Goal: Task Accomplishment & Management: Manage account settings

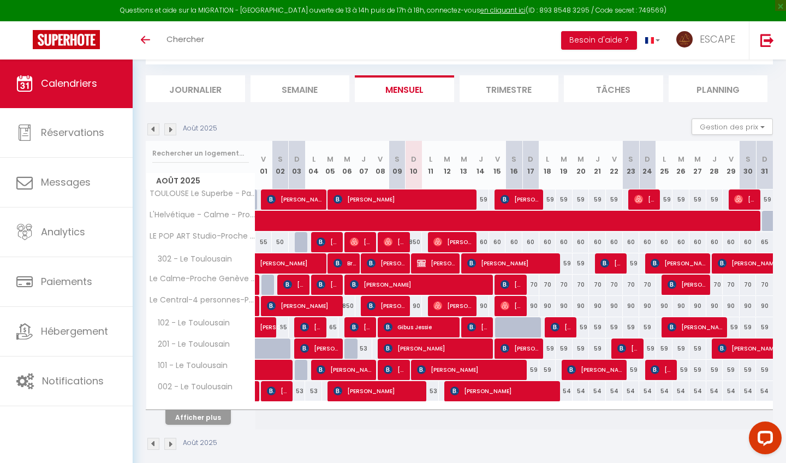
click at [212, 421] on button "Afficher plus" at bounding box center [197, 417] width 65 height 15
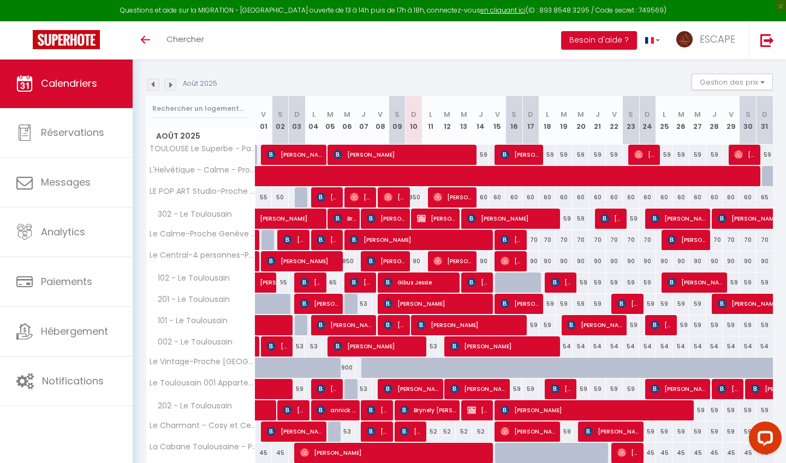
scroll to position [109, 0]
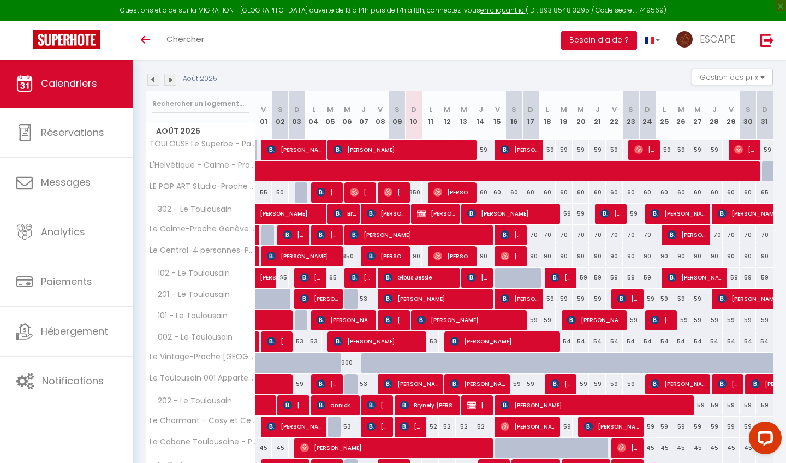
click at [534, 319] on div "59" at bounding box center [530, 320] width 17 height 20
type input "59"
type input "Dim 17 Août 2025"
type input "Lun 18 Août 2025"
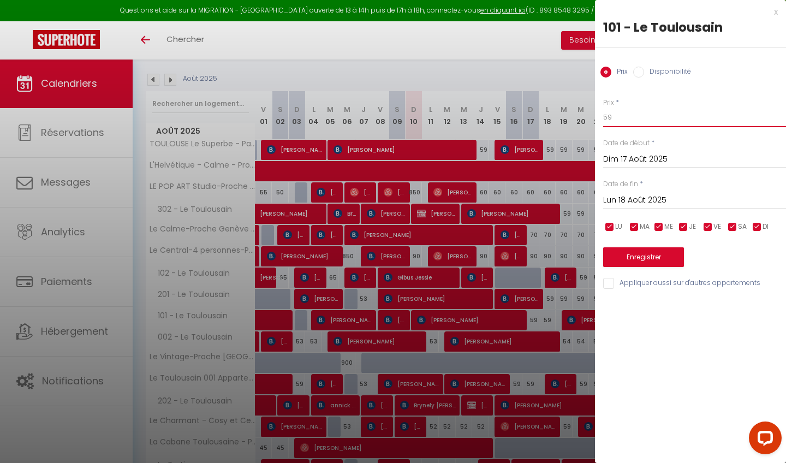
click at [632, 118] on input "59" at bounding box center [694, 117] width 183 height 20
type input "55"
click at [643, 195] on input "Lun 18 Août 2025" at bounding box center [694, 200] width 183 height 14
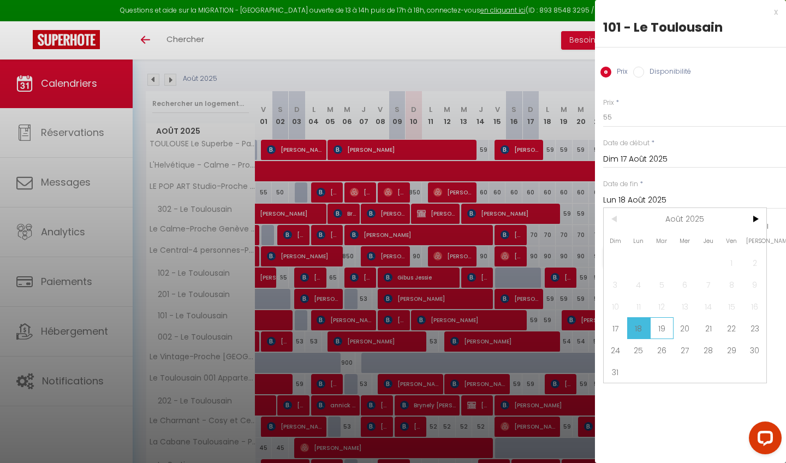
click at [654, 328] on span "19" at bounding box center [661, 328] width 23 height 22
type input "[DATE]"
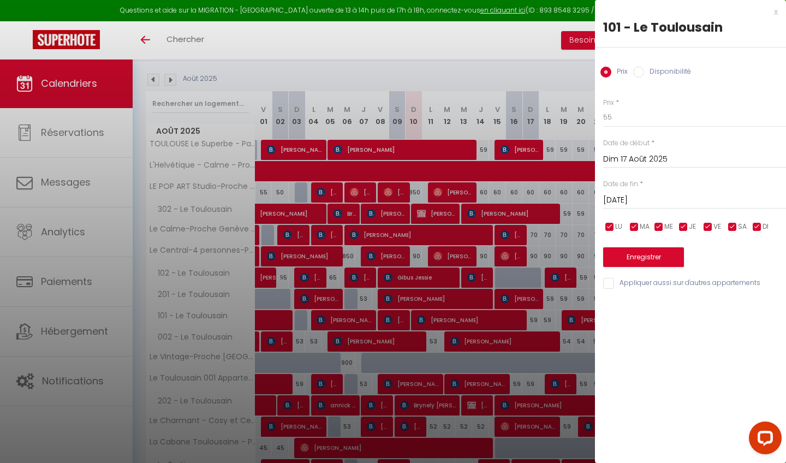
click at [666, 260] on button "Enregistrer" at bounding box center [643, 257] width 81 height 20
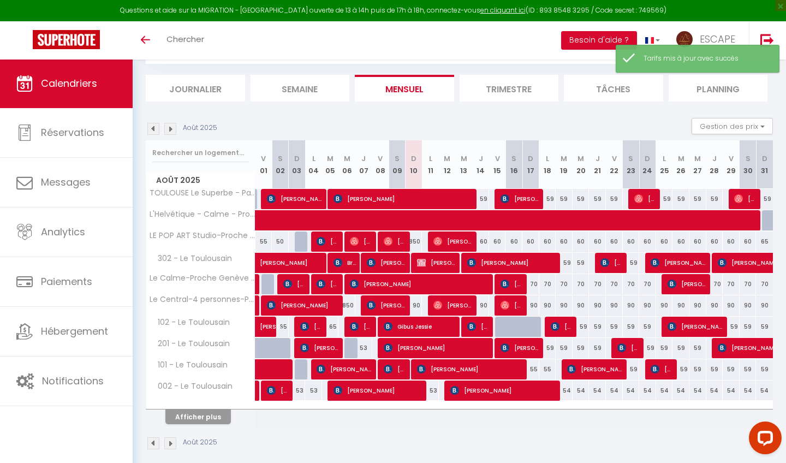
scroll to position [59, 0]
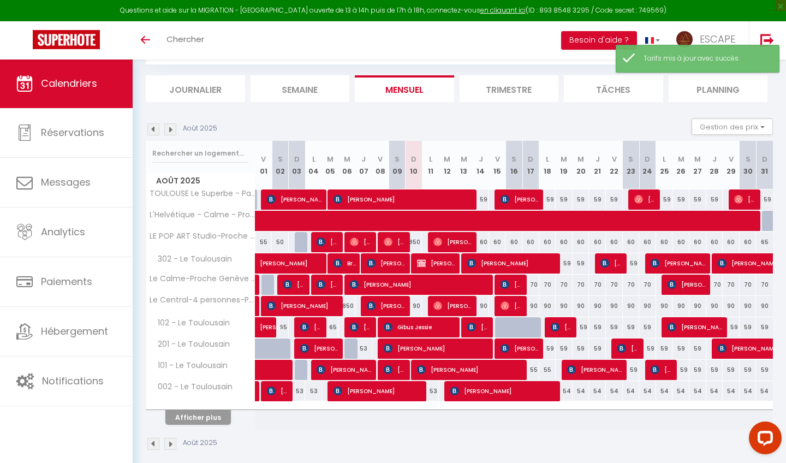
click at [198, 418] on button "Afficher plus" at bounding box center [197, 417] width 65 height 15
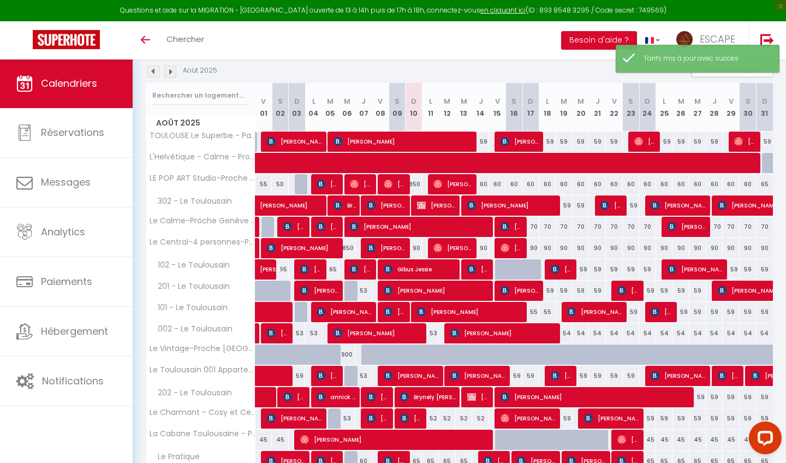
scroll to position [127, 0]
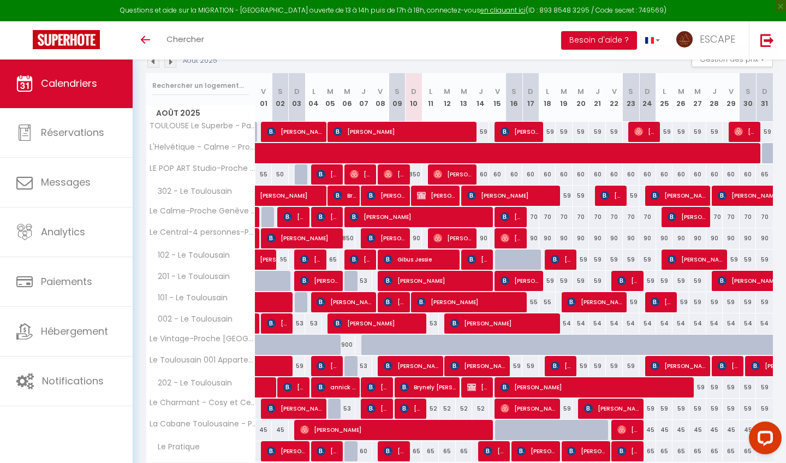
click at [551, 277] on div "59" at bounding box center [547, 281] width 17 height 20
type input "59"
type input "Lun 18 Août 2025"
type input "[DATE]"
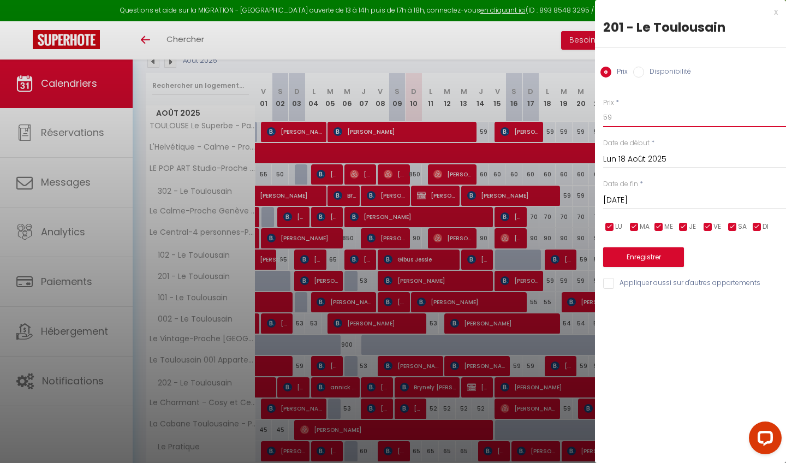
click at [649, 123] on input "59" at bounding box center [694, 117] width 183 height 20
type input "55"
click at [641, 200] on input "[DATE]" at bounding box center [694, 200] width 183 height 14
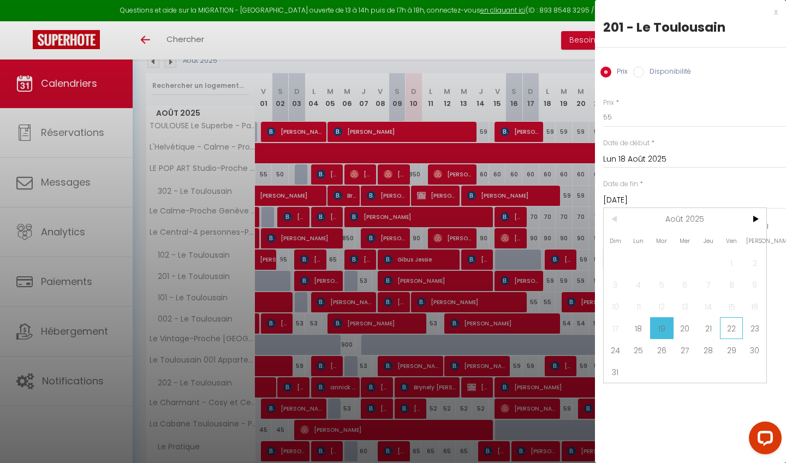
click at [721, 327] on span "22" at bounding box center [731, 328] width 23 height 22
type input "Ven 22 Août 2025"
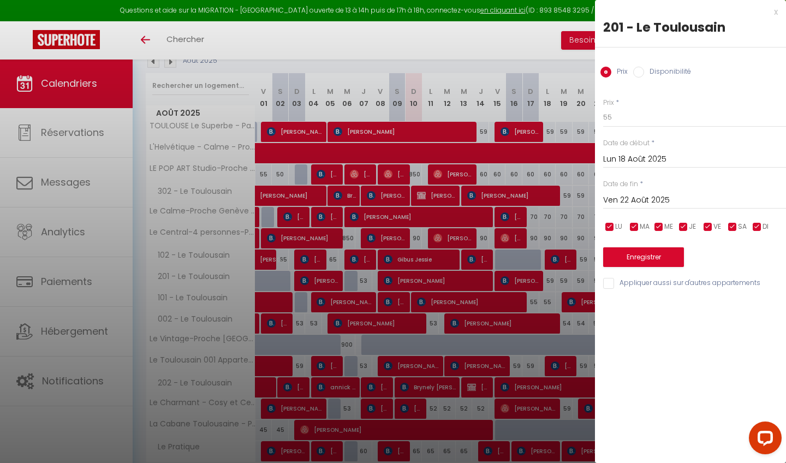
click at [669, 256] on button "Enregistrer" at bounding box center [643, 257] width 81 height 20
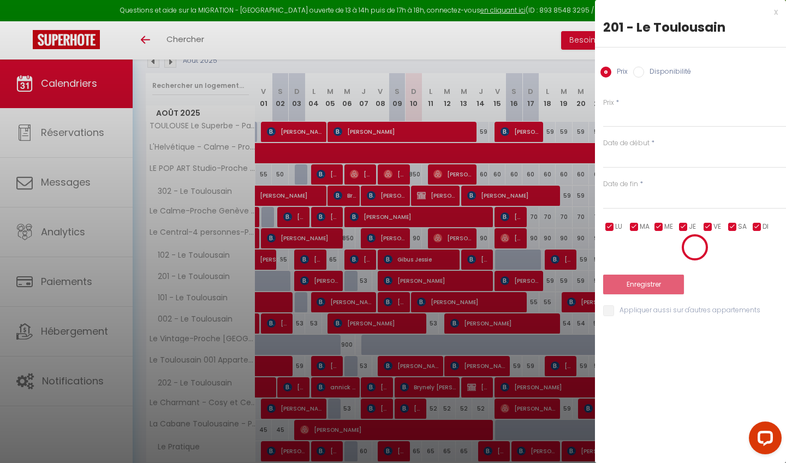
scroll to position [59, 0]
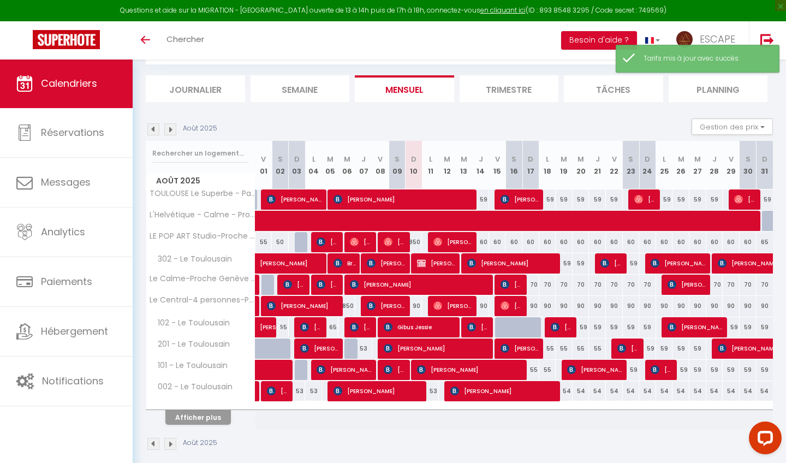
click at [193, 420] on button "Afficher plus" at bounding box center [197, 417] width 65 height 15
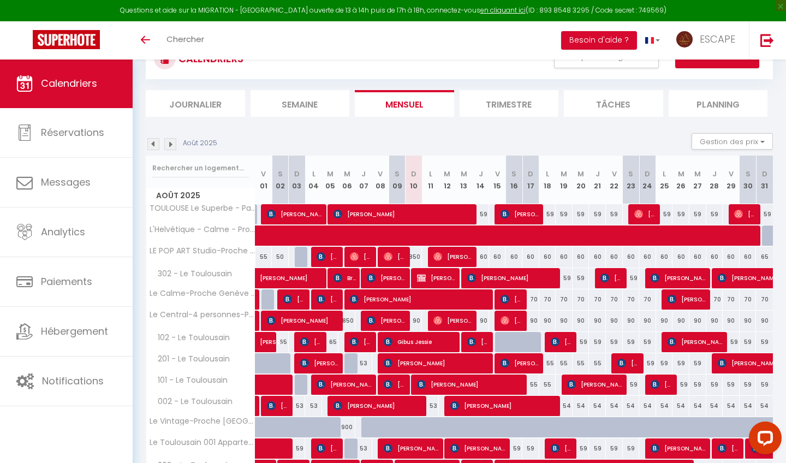
scroll to position [61, 0]
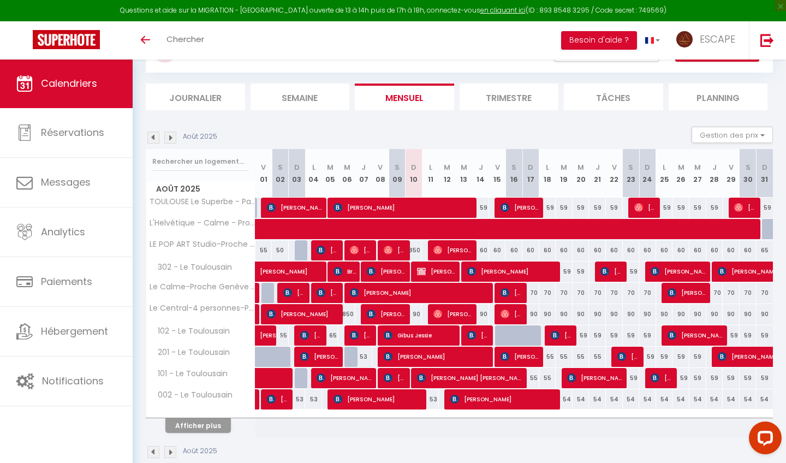
click at [502, 332] on div at bounding box center [503, 335] width 17 height 21
type input "59"
type input "Ven 15 Août 2025"
type input "Sam 16 Août 2025"
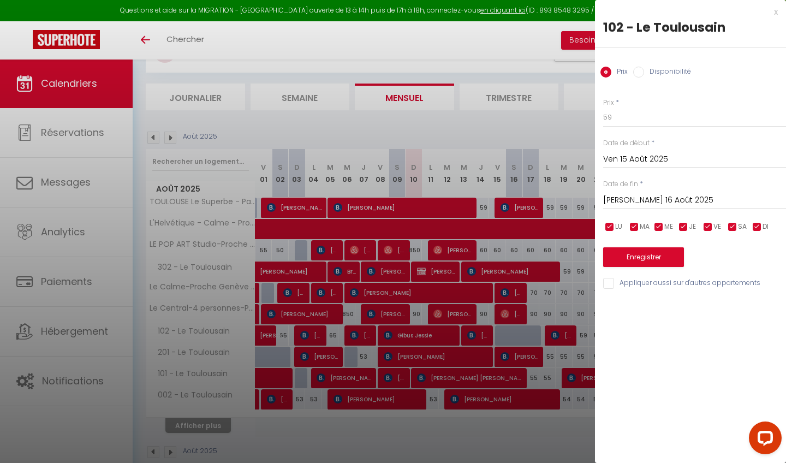
click at [641, 76] on input "Disponibilité" at bounding box center [638, 72] width 11 height 11
radio input "true"
radio input "false"
click at [632, 200] on input "Sam 16 Août 2025" at bounding box center [694, 201] width 183 height 14
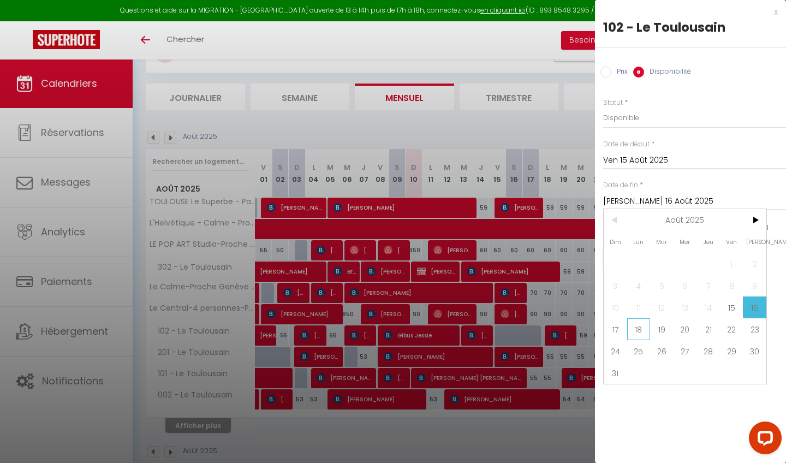
click at [639, 330] on span "18" at bounding box center [638, 329] width 23 height 22
type input "Lun 18 Août 2025"
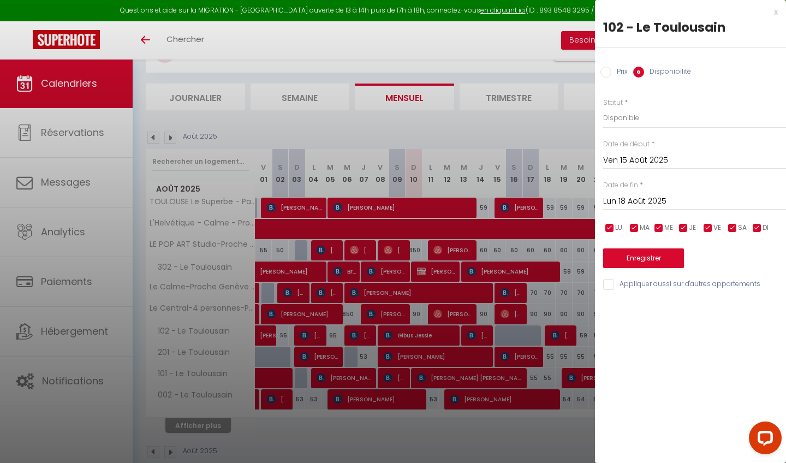
click at [638, 255] on button "Enregistrer" at bounding box center [643, 258] width 81 height 20
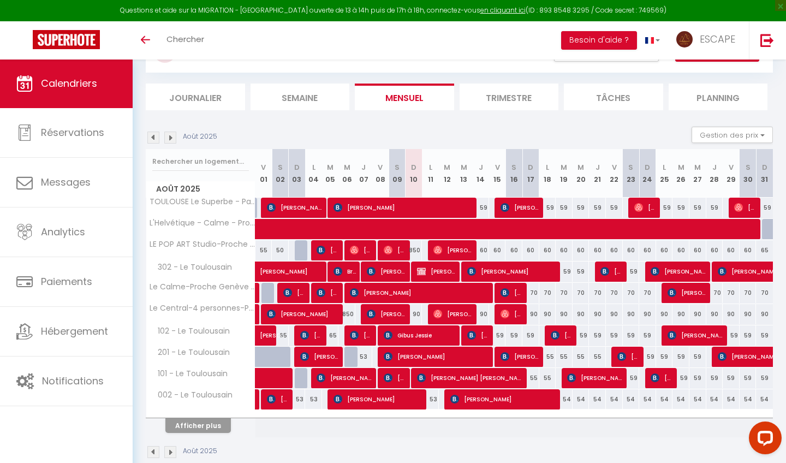
click at [206, 428] on button "Afficher plus" at bounding box center [197, 425] width 65 height 15
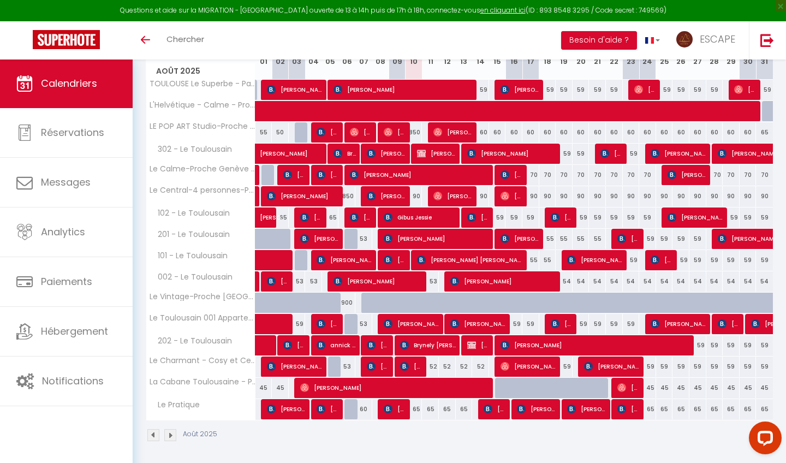
scroll to position [168, 0]
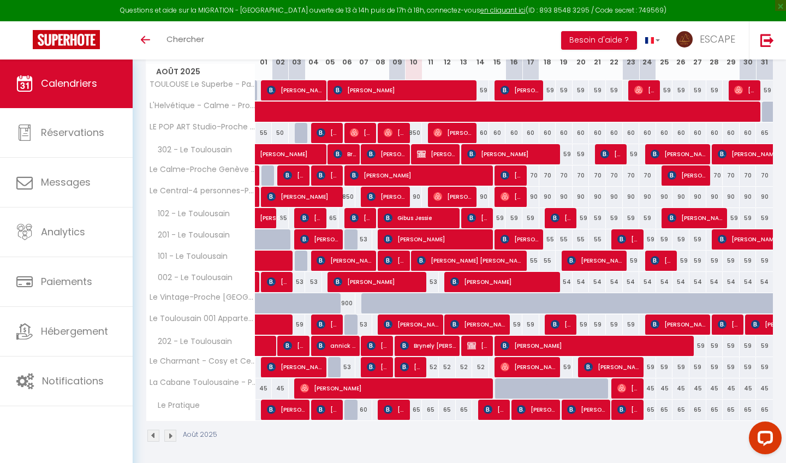
click at [517, 322] on div "59" at bounding box center [513, 324] width 17 height 20
select select "1"
type input "Sam 16 Août 2025"
type input "Dim 17 Août 2025"
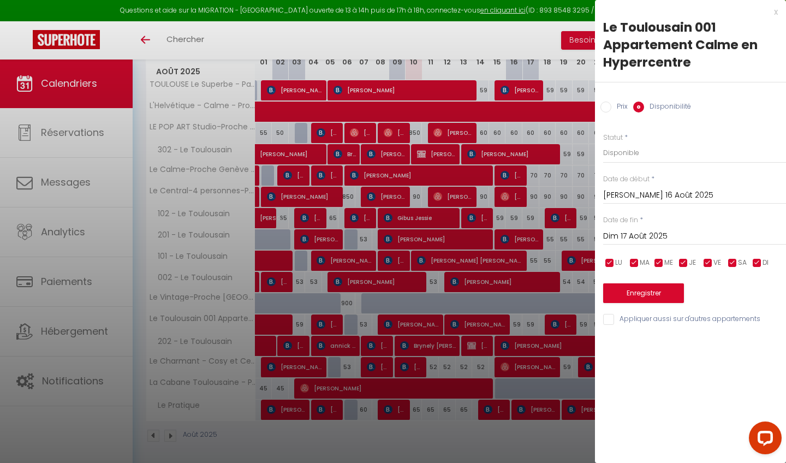
click at [607, 108] on input "Prix" at bounding box center [605, 106] width 11 height 11
radio input "true"
radio input "false"
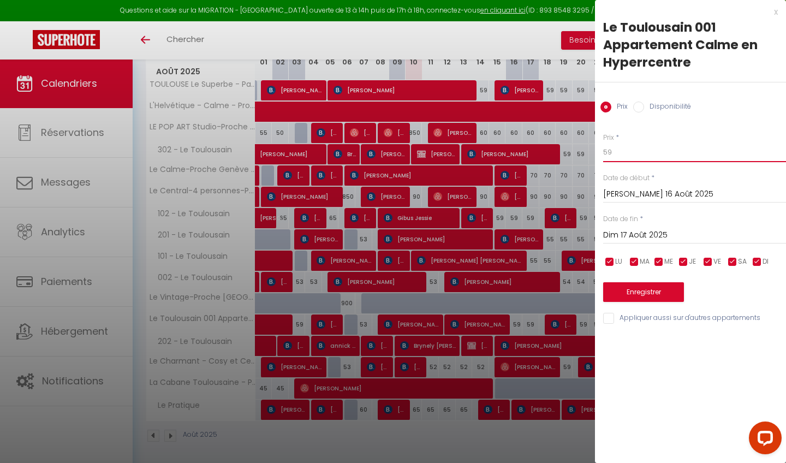
click at [630, 152] on input "59" at bounding box center [694, 152] width 183 height 20
type input "55"
click at [624, 231] on input "Dim 17 Août 2025" at bounding box center [694, 235] width 183 height 14
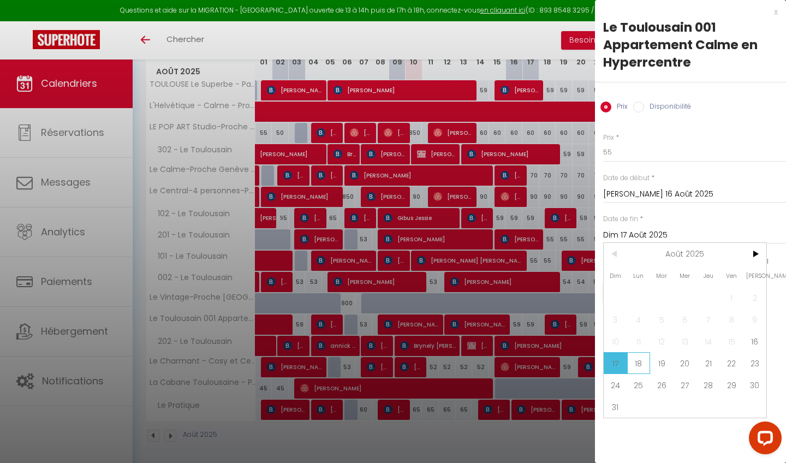
click at [644, 362] on span "18" at bounding box center [638, 363] width 23 height 22
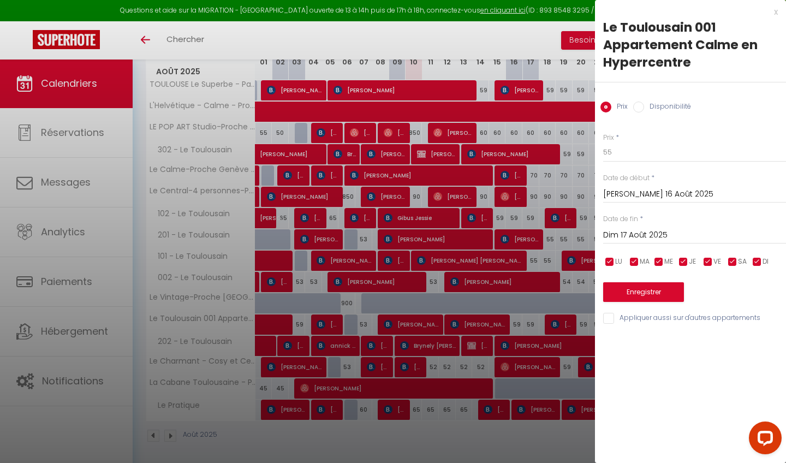
type input "Lun 18 Août 2025"
click at [651, 291] on button "Enregistrer" at bounding box center [643, 292] width 81 height 20
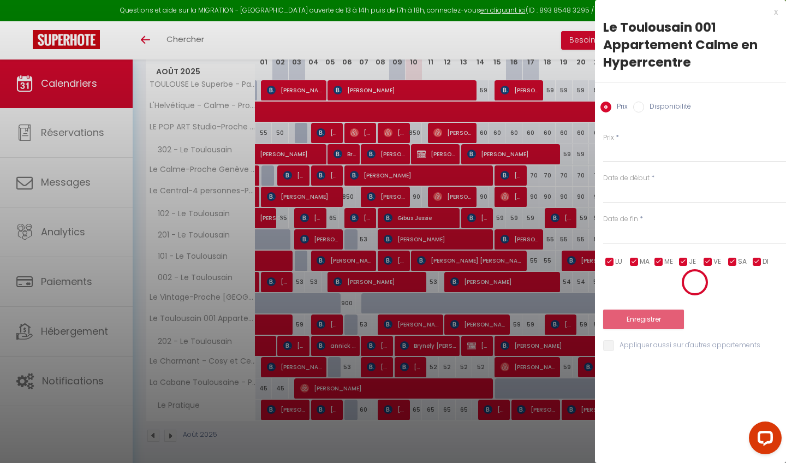
scroll to position [59, 0]
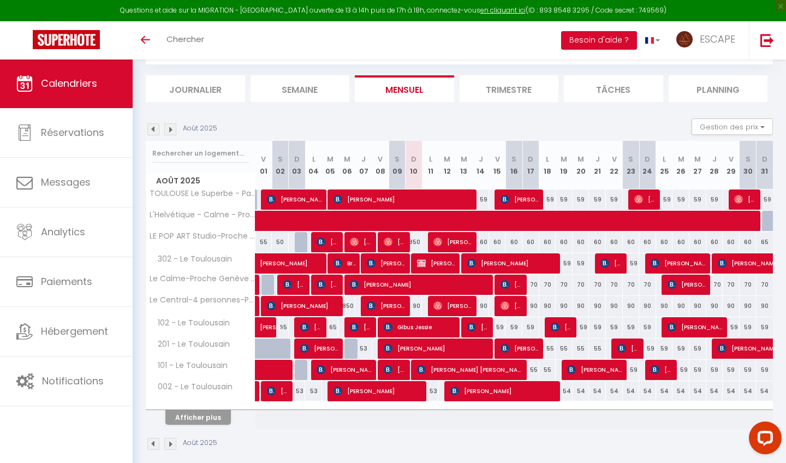
click at [199, 416] on button "Afficher plus" at bounding box center [197, 417] width 65 height 15
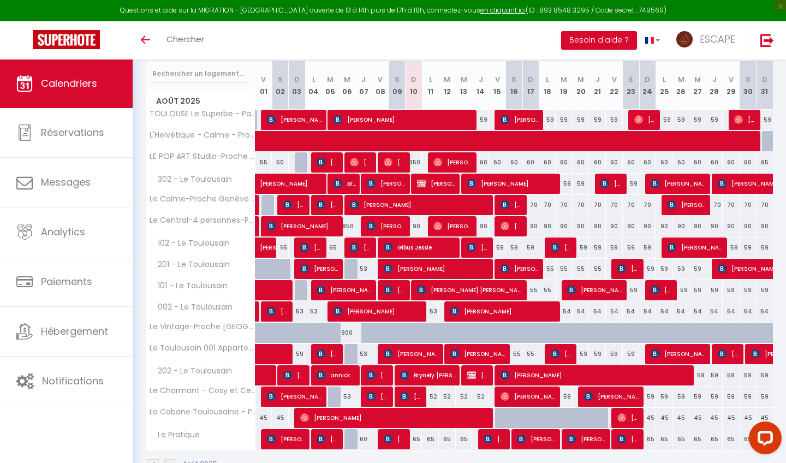
scroll to position [138, 0]
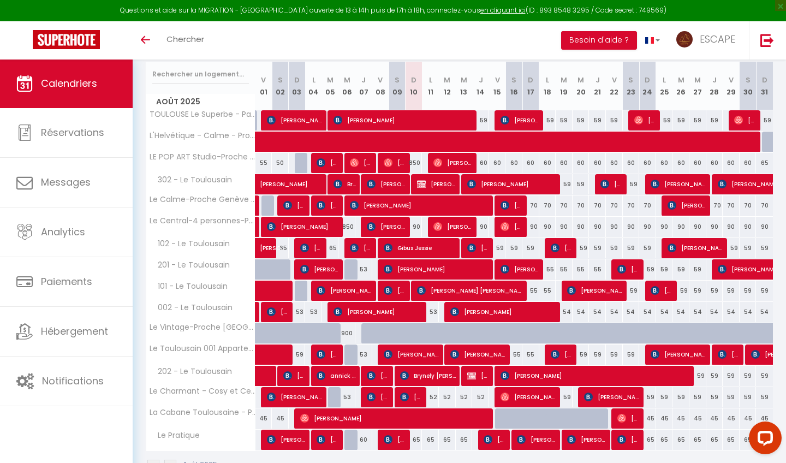
click at [500, 246] on div "59" at bounding box center [497, 248] width 17 height 20
type input "59"
type input "Ven 15 Août 2025"
type input "Sam 16 Août 2025"
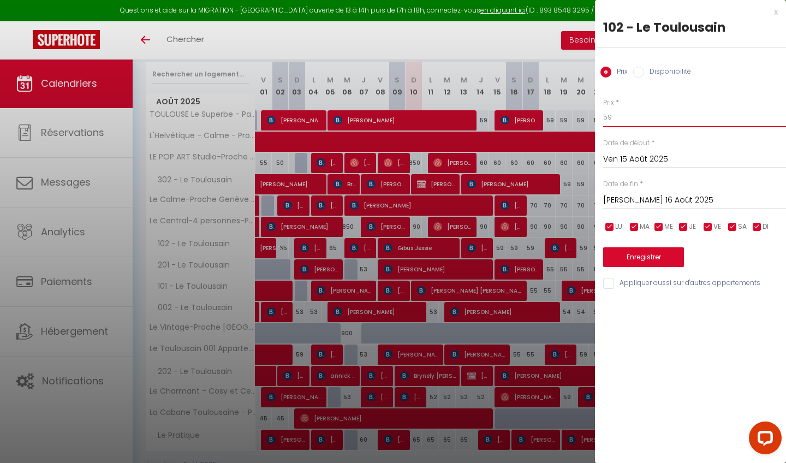
click at [642, 113] on input "59" at bounding box center [694, 117] width 183 height 20
type input "56"
click at [656, 195] on input "Sam 16 Août 2025" at bounding box center [694, 200] width 183 height 14
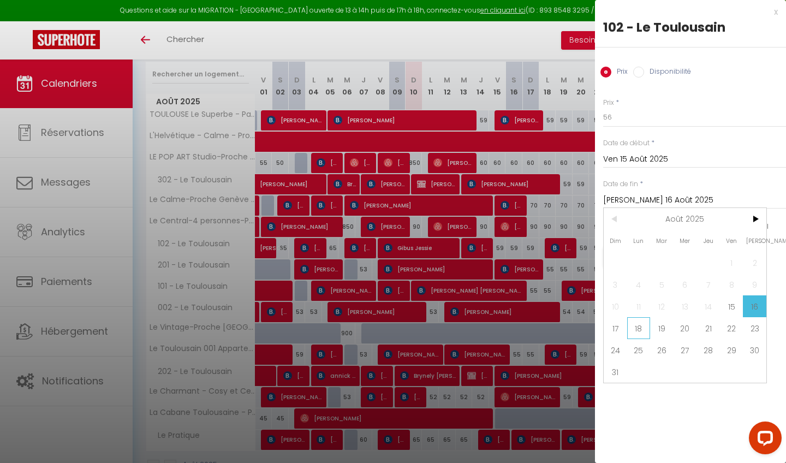
click at [648, 328] on span "18" at bounding box center [638, 328] width 23 height 22
type input "Lun 18 Août 2025"
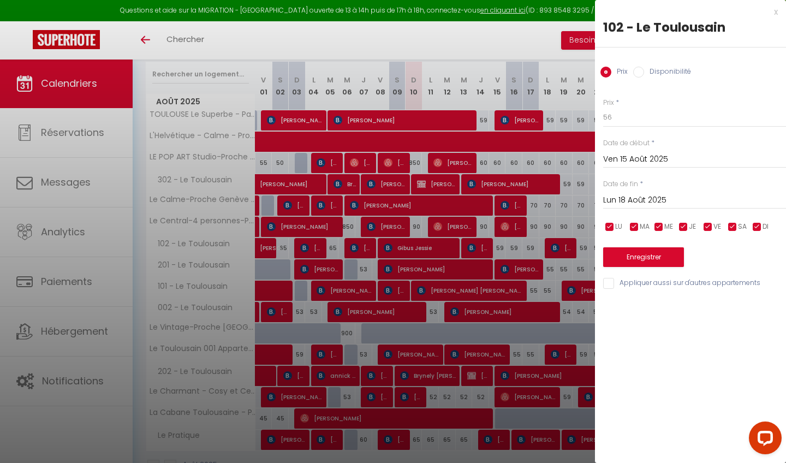
click at [645, 252] on button "Enregistrer" at bounding box center [643, 257] width 81 height 20
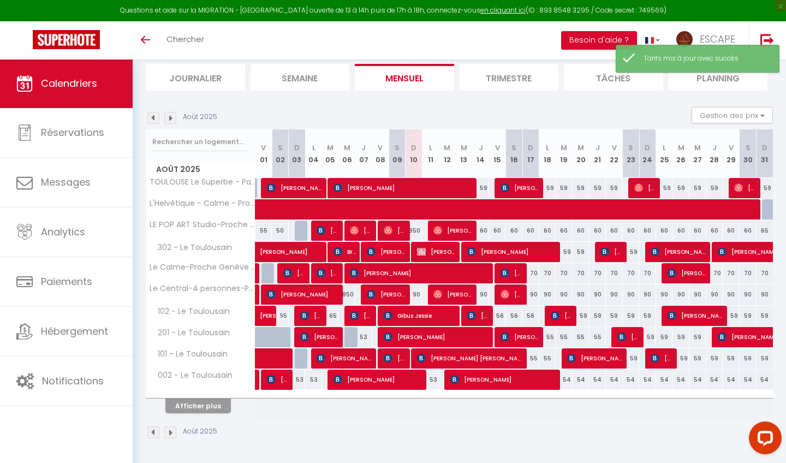
scroll to position [70, 0]
